Goal: Task Accomplishment & Management: Manage account settings

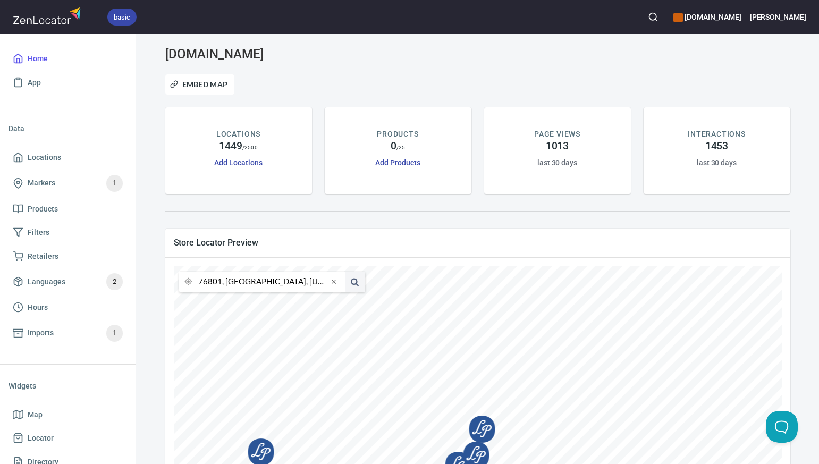
scroll to position [76, 0]
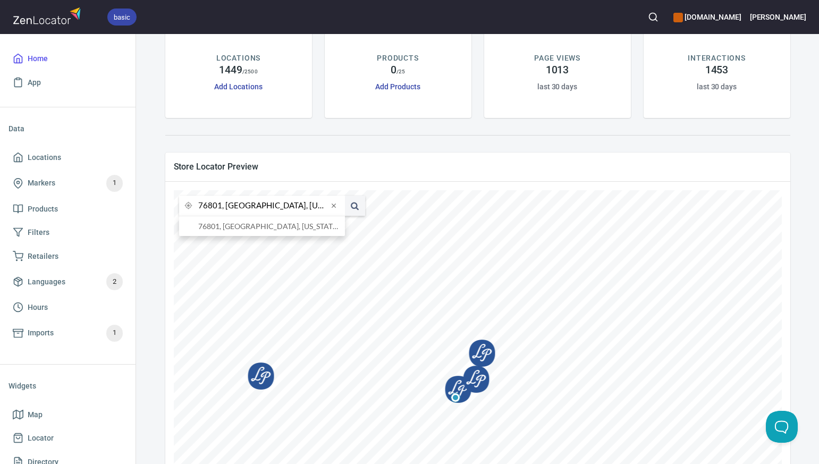
click at [221, 206] on input "76801, [GEOGRAPHIC_DATA], [US_STATE], [GEOGRAPHIC_DATA]" at bounding box center [263, 206] width 130 height 20
click at [229, 227] on li "80233, [GEOGRAPHIC_DATA], [US_STATE], [GEOGRAPHIC_DATA]" at bounding box center [262, 226] width 166 height 20
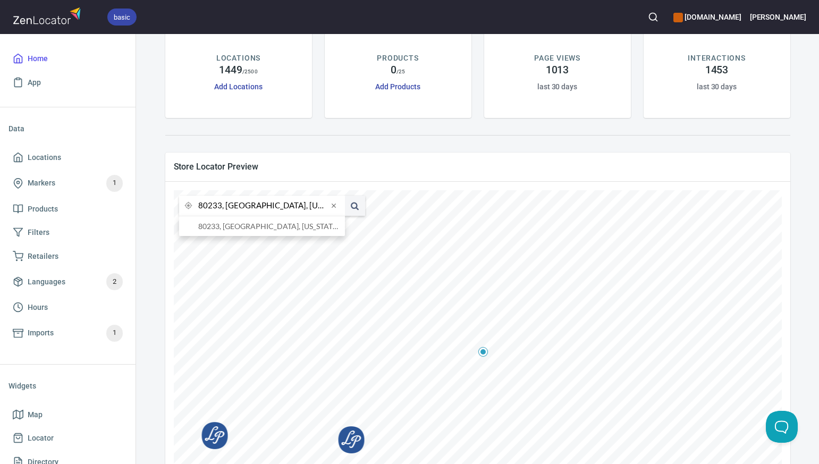
click at [221, 208] on input "80233, [GEOGRAPHIC_DATA], [US_STATE], [GEOGRAPHIC_DATA]" at bounding box center [263, 206] width 130 height 20
click at [225, 226] on li "80218, [GEOGRAPHIC_DATA], [US_STATE], [GEOGRAPHIC_DATA]" at bounding box center [262, 226] width 166 height 20
type input "80218, [GEOGRAPHIC_DATA], [US_STATE], [GEOGRAPHIC_DATA]"
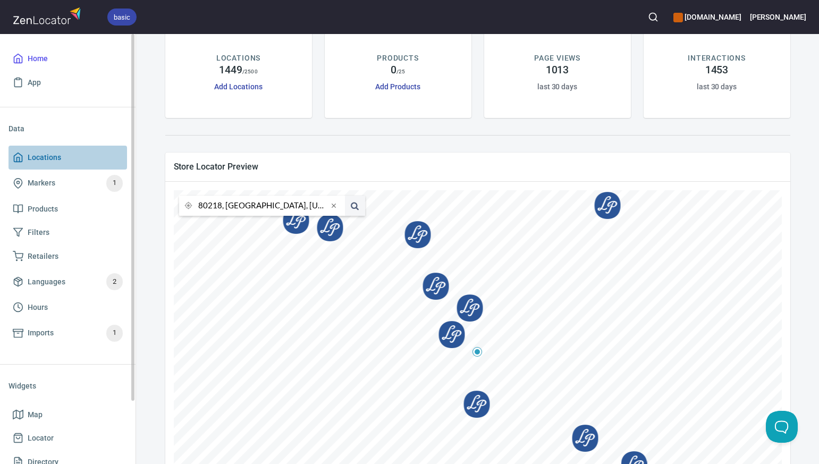
click at [46, 159] on span "Locations" at bounding box center [44, 157] width 33 height 13
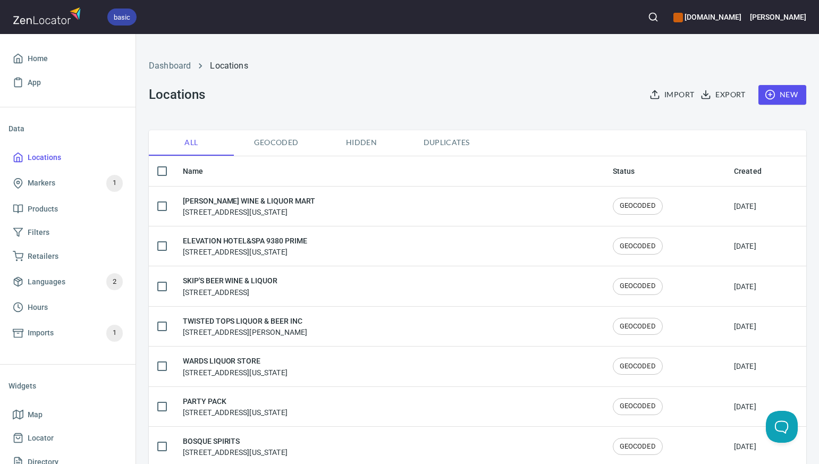
click at [792, 98] on span "New" at bounding box center [782, 94] width 31 height 13
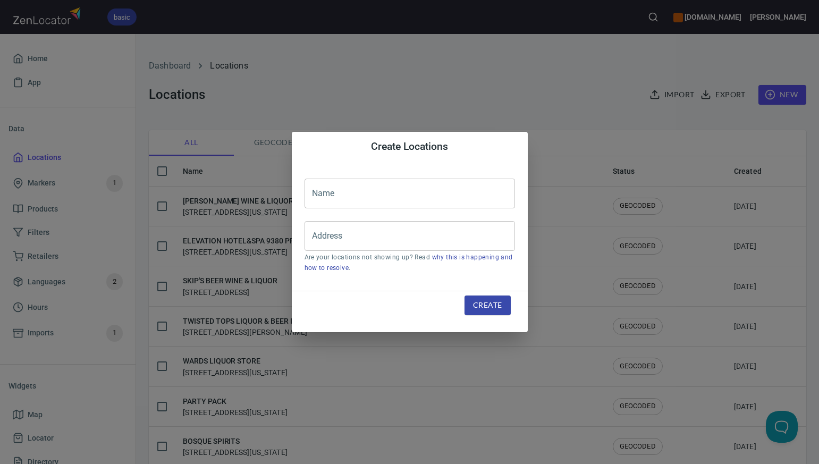
click at [319, 194] on input "text" at bounding box center [409, 194] width 210 height 30
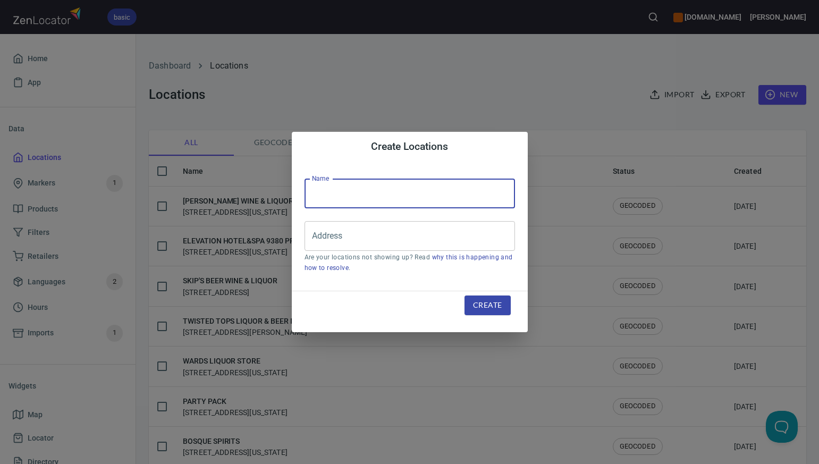
paste input "PURE LIQUOR"
type input "PURE LIQUOR"
click at [315, 235] on input "Address" at bounding box center [401, 236] width 185 height 20
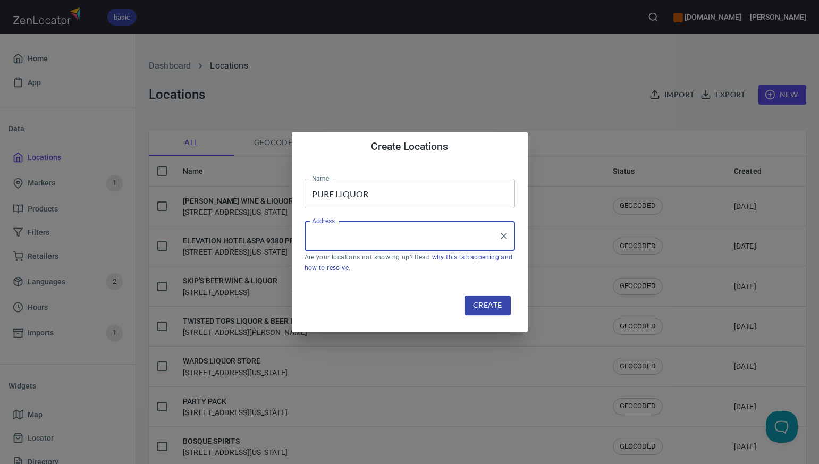
paste input "[STREET_ADDRESS]"
click at [397, 239] on input "[STREET_ADDRESS]" at bounding box center [401, 236] width 185 height 20
click at [448, 235] on input "14401 FM [GEOGRAPHIC_DATA]" at bounding box center [401, 236] width 185 height 20
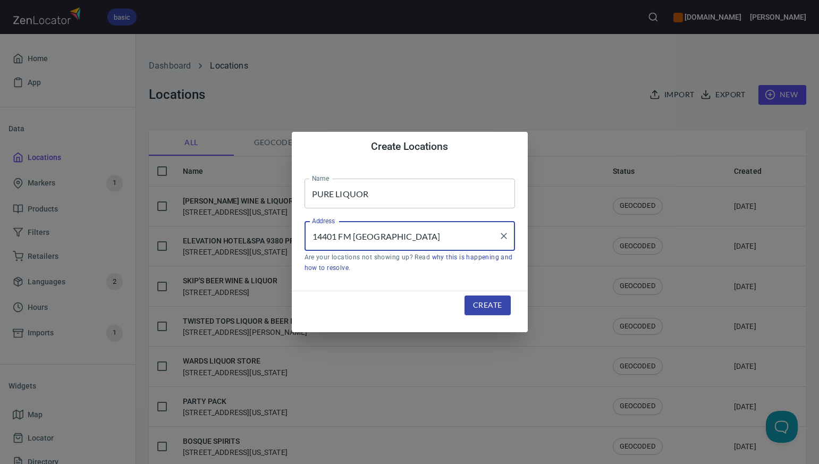
click at [422, 234] on input "14401 FM [GEOGRAPHIC_DATA]" at bounding box center [401, 236] width 185 height 20
click at [378, 238] on input "[GEOGRAPHIC_DATA]" at bounding box center [401, 236] width 185 height 20
click at [439, 240] on input "[STREET_ADDRESS]" at bounding box center [401, 236] width 185 height 20
type input "[STREET_ADDRESS]"
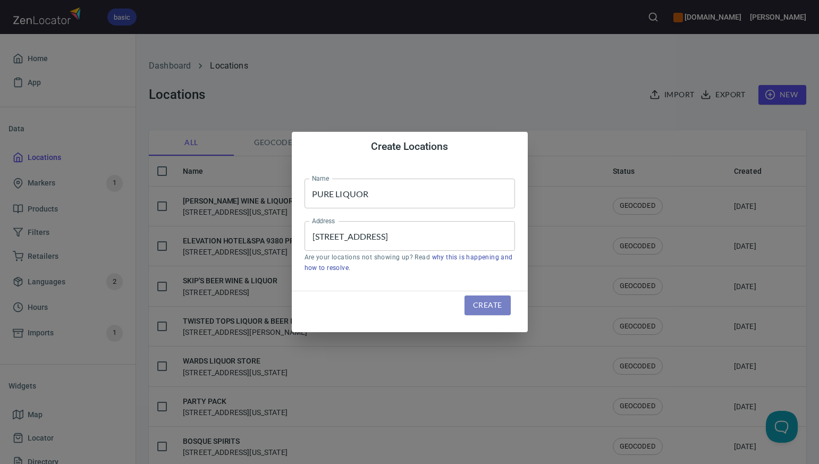
click at [476, 304] on span "Create" at bounding box center [487, 305] width 29 height 13
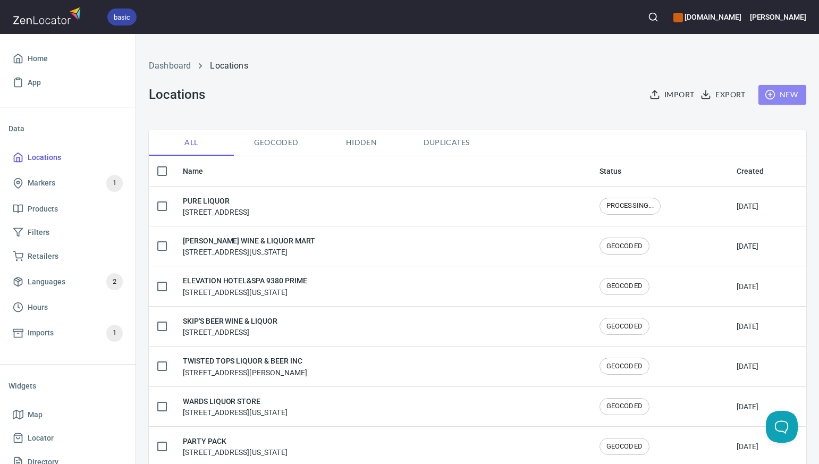
click at [796, 91] on span "New" at bounding box center [782, 94] width 31 height 13
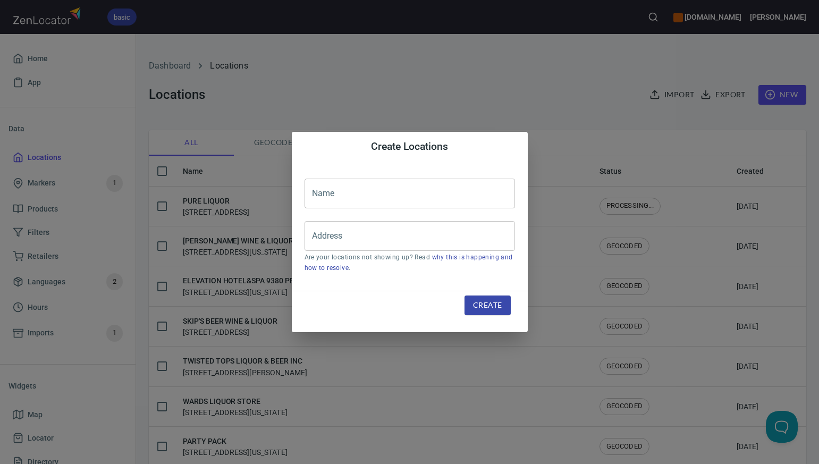
click at [317, 197] on input "text" at bounding box center [409, 194] width 210 height 30
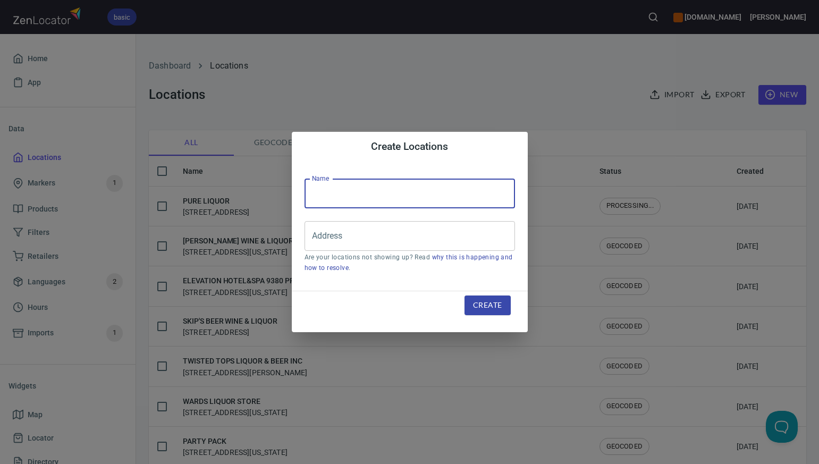
paste input "LONE STAR LIQUORS (FTX)"
type input "LONE STAR LIQUORS"
click at [317, 235] on input "Address" at bounding box center [401, 236] width 185 height 20
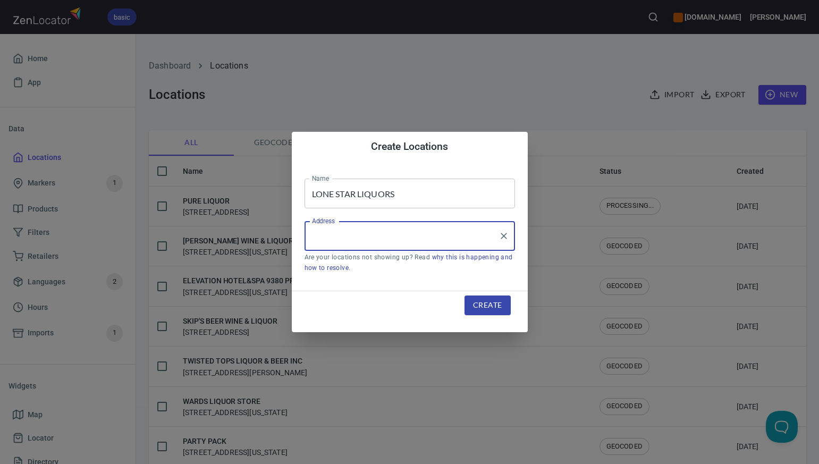
paste input "[STREET_ADDRESS][PERSON_NAME]"
click at [395, 237] on input "[STREET_ADDRESS][PERSON_NAME]" at bounding box center [401, 236] width 185 height 20
click at [399, 267] on li "[STREET_ADDRESS][US_STATE]" at bounding box center [409, 266] width 210 height 19
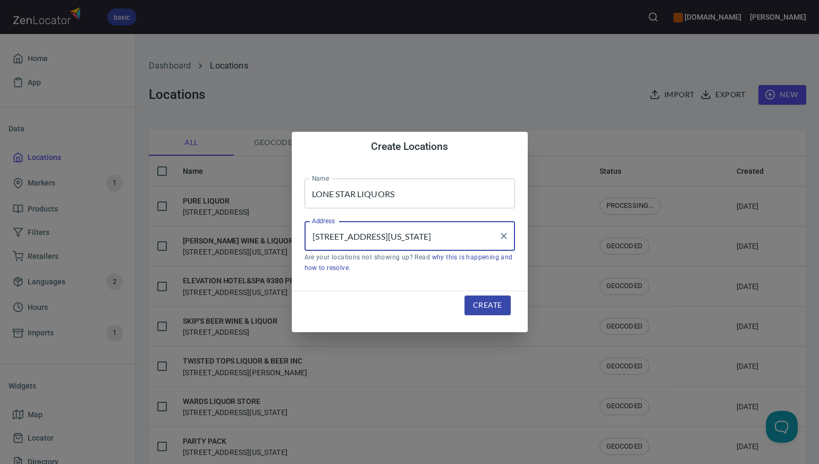
type input "[STREET_ADDRESS][US_STATE]"
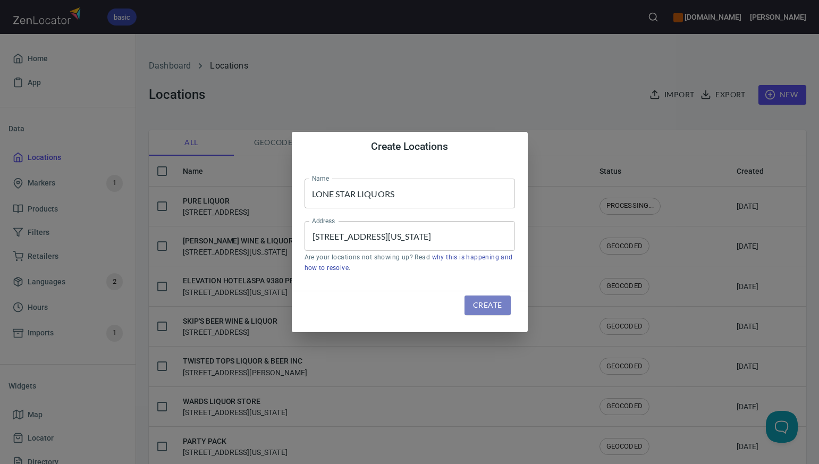
click at [483, 307] on span "Create" at bounding box center [487, 305] width 29 height 13
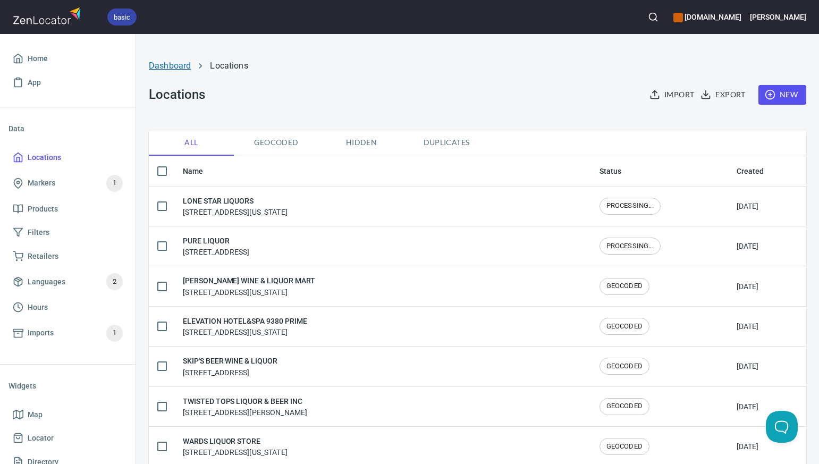
click at [171, 64] on link "Dashboard" at bounding box center [170, 66] width 42 height 10
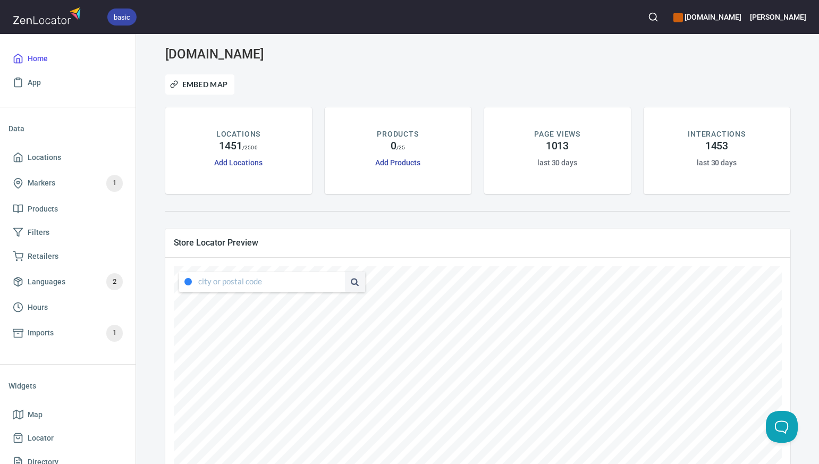
type input "[STREET_ADDRESS][US_STATE]"
drag, startPoint x: 198, startPoint y: 282, endPoint x: 338, endPoint y: 279, distance: 139.8
click at [338, 279] on div "[STREET_ADDRESS][US_STATE]" at bounding box center [272, 282] width 186 height 20
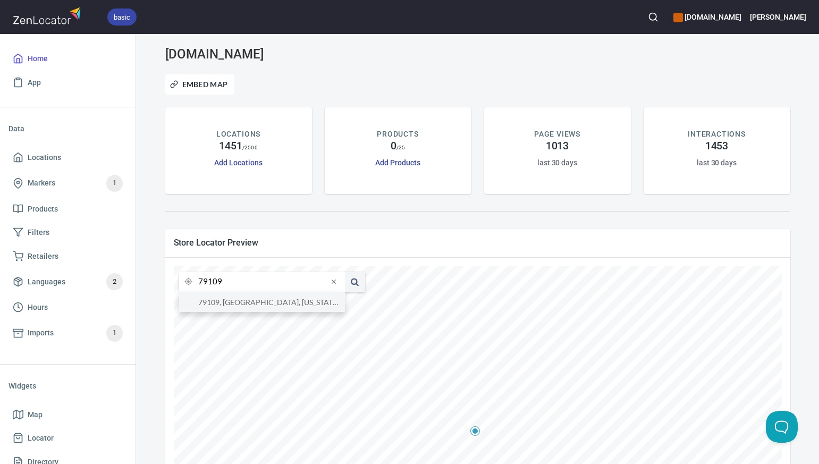
click at [308, 303] on li "79109, [GEOGRAPHIC_DATA], [US_STATE], [GEOGRAPHIC_DATA]" at bounding box center [262, 302] width 166 height 20
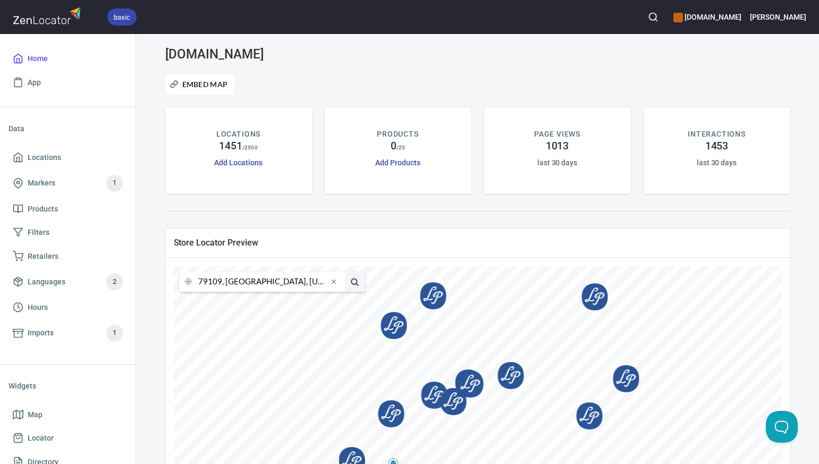
click at [220, 284] on input "79109, [GEOGRAPHIC_DATA], [US_STATE], [GEOGRAPHIC_DATA]" at bounding box center [263, 282] width 130 height 20
click at [227, 302] on li "79707, [GEOGRAPHIC_DATA], [US_STATE], [GEOGRAPHIC_DATA]" at bounding box center [262, 302] width 166 height 20
type input "79707, [GEOGRAPHIC_DATA], [US_STATE], [GEOGRAPHIC_DATA]"
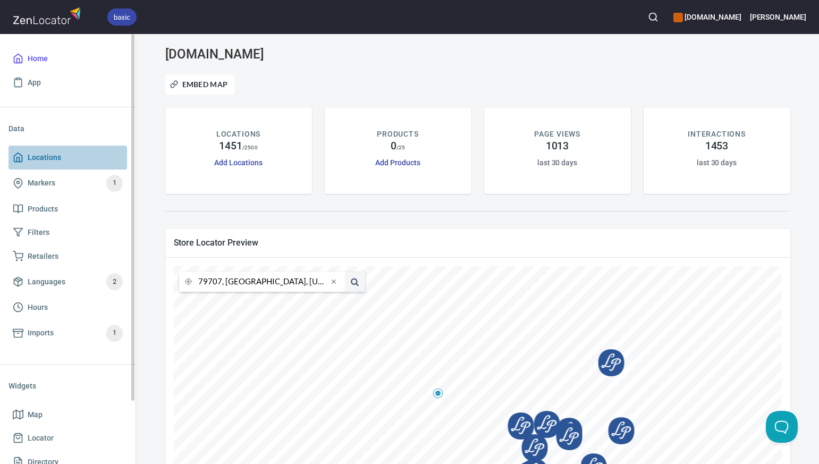
click at [95, 154] on span "Locations" at bounding box center [68, 157] width 110 height 13
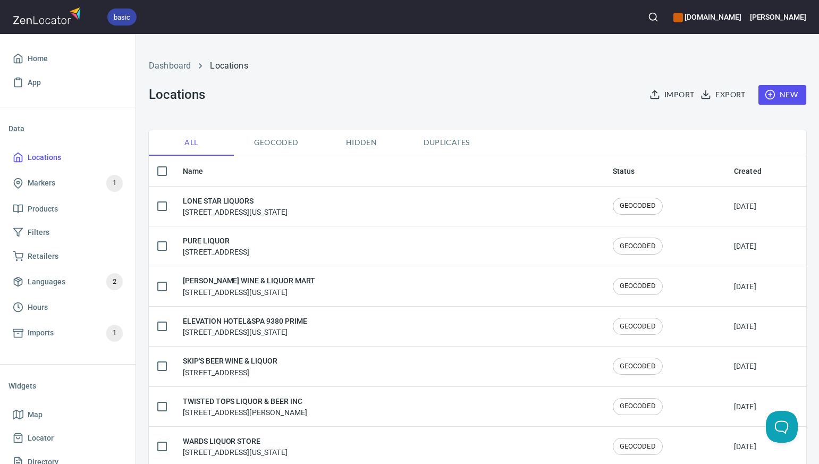
click at [442, 143] on span "Duplicates" at bounding box center [446, 142] width 72 height 13
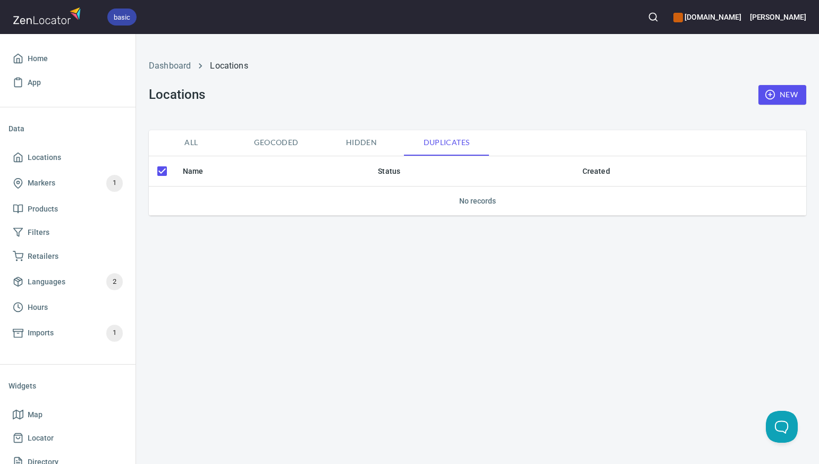
checkbox input "false"
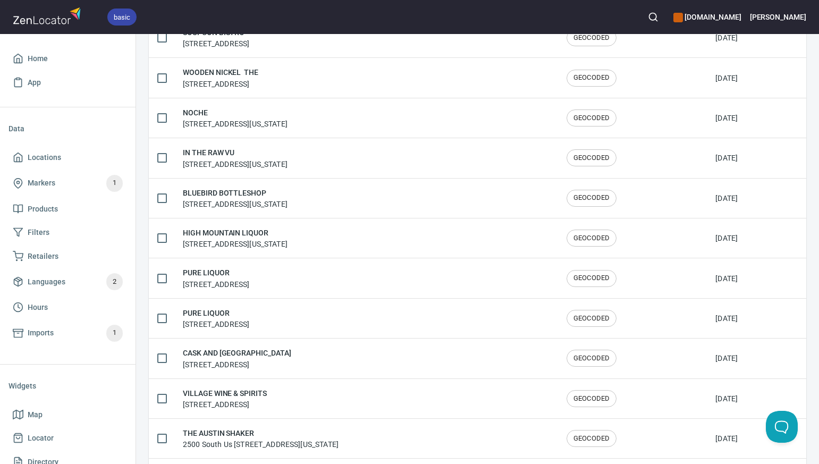
scroll to position [410, 0]
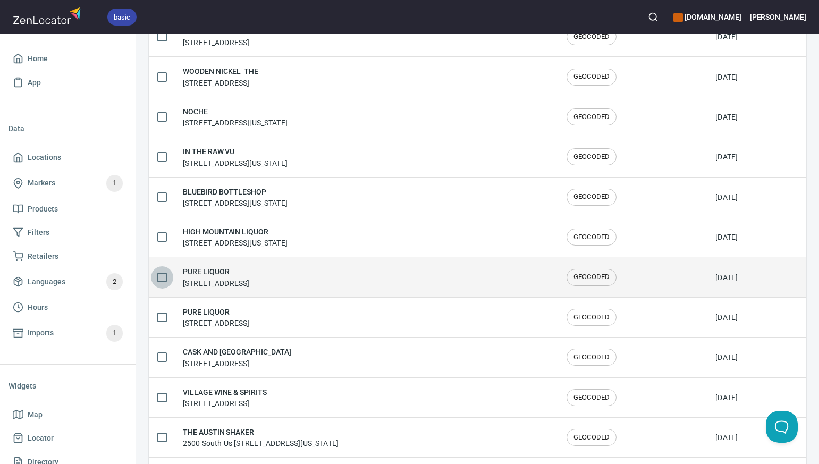
click at [162, 275] on input "checkbox" at bounding box center [162, 277] width 22 height 22
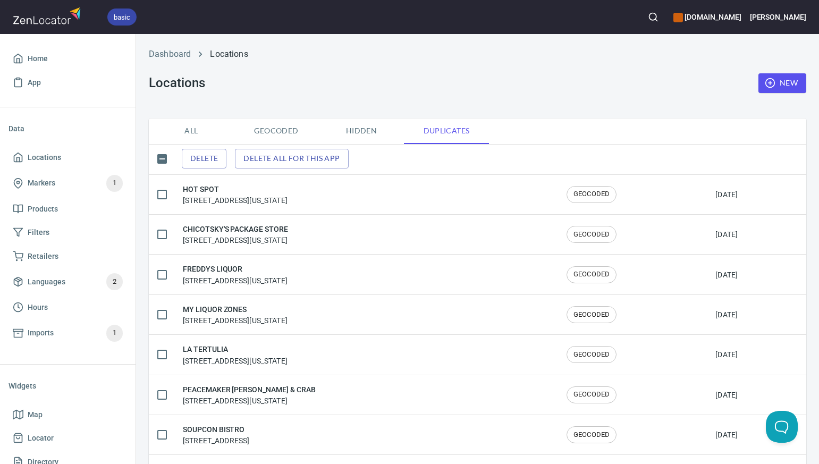
scroll to position [0, 0]
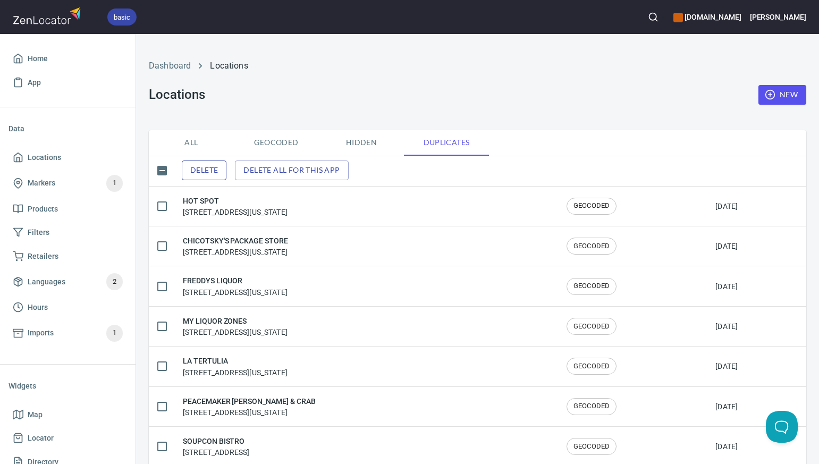
click at [206, 170] on span "Delete" at bounding box center [204, 170] width 28 height 13
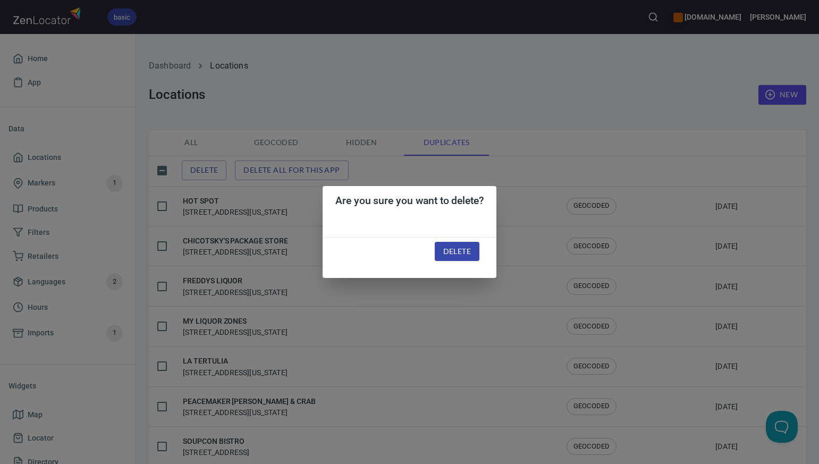
click at [453, 244] on button "Delete" at bounding box center [457, 252] width 45 height 20
checkbox input "false"
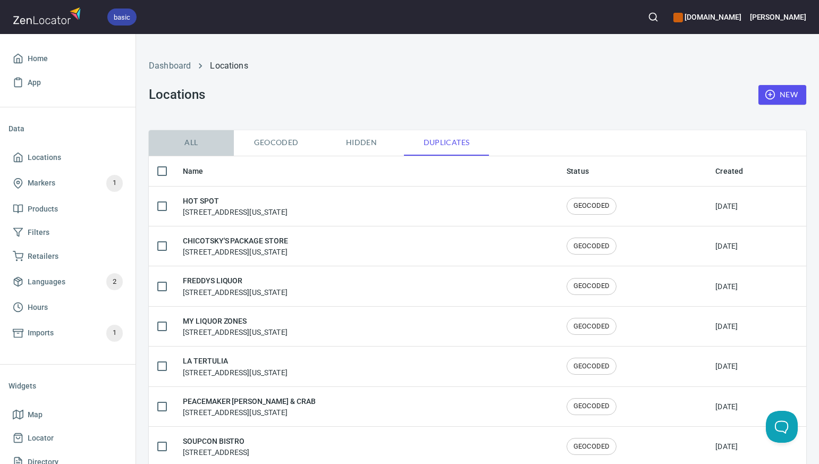
click at [191, 142] on span "All" at bounding box center [191, 142] width 72 height 13
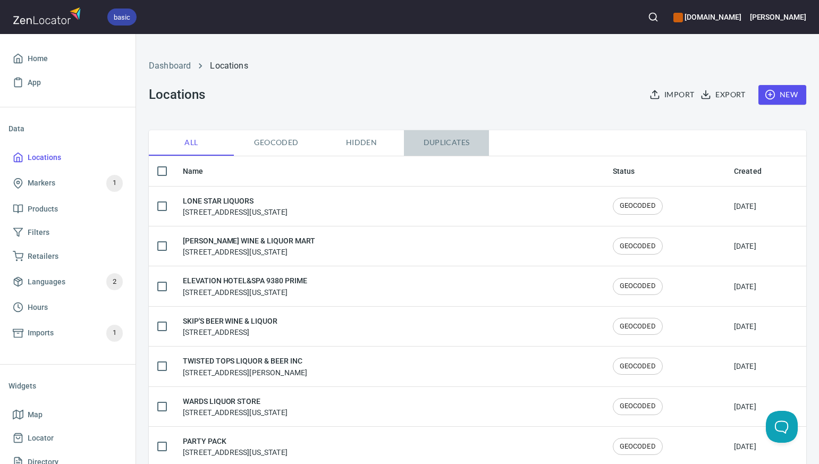
click at [443, 142] on span "Duplicates" at bounding box center [446, 142] width 72 height 13
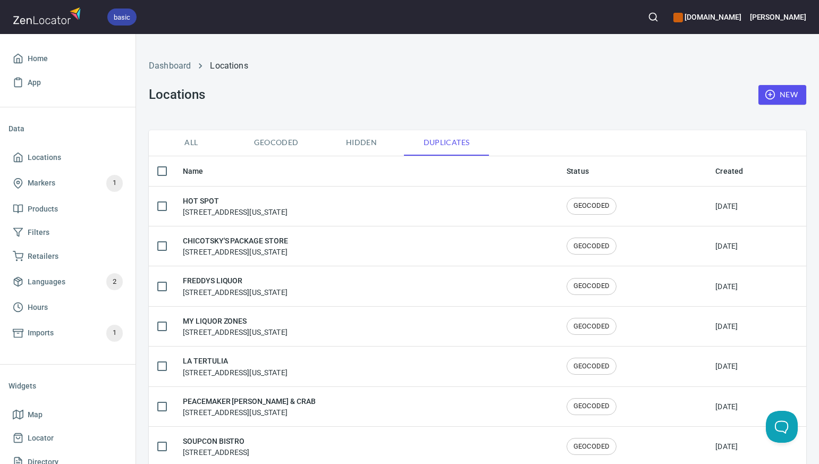
click at [192, 141] on span "All" at bounding box center [191, 142] width 72 height 13
